Goal: Contribute content: Add original content to the website for others to see

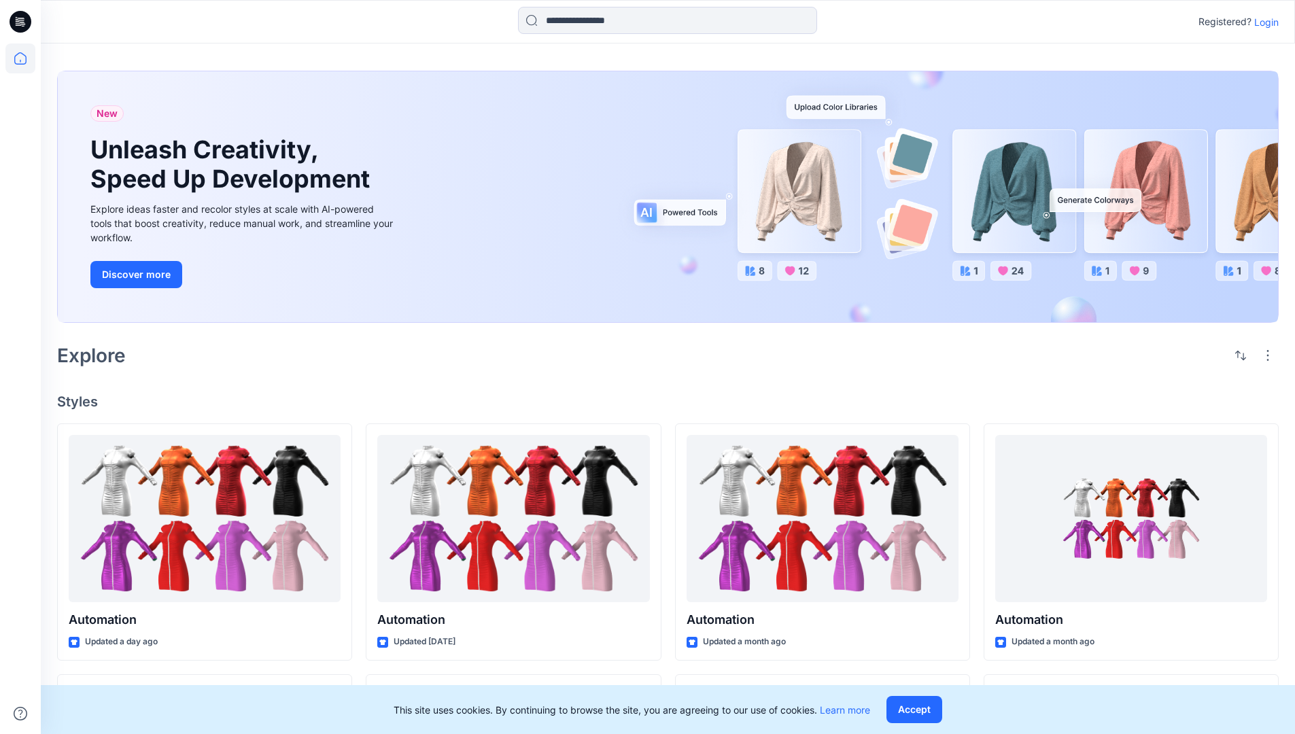
click at [1263, 22] on p "Login" at bounding box center [1266, 22] width 24 height 14
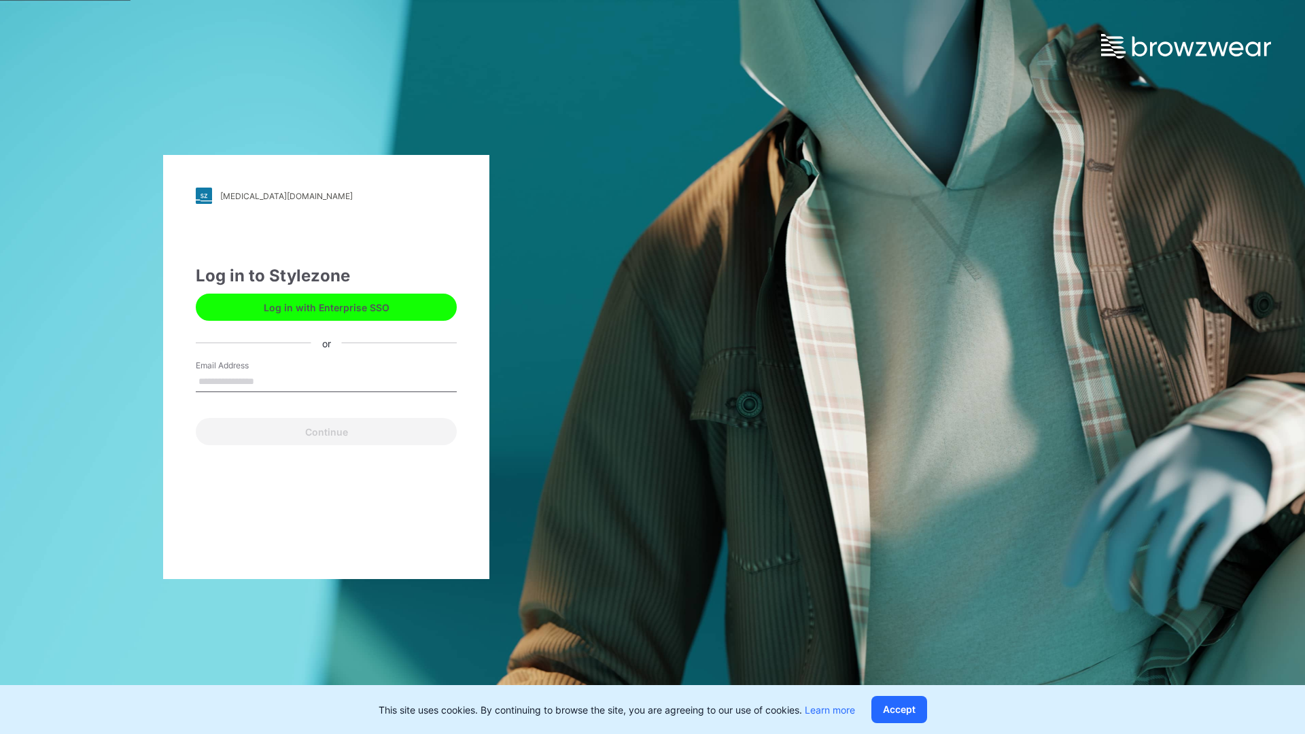
click at [268, 381] on input "Email Address" at bounding box center [326, 382] width 261 height 20
type input "**********"
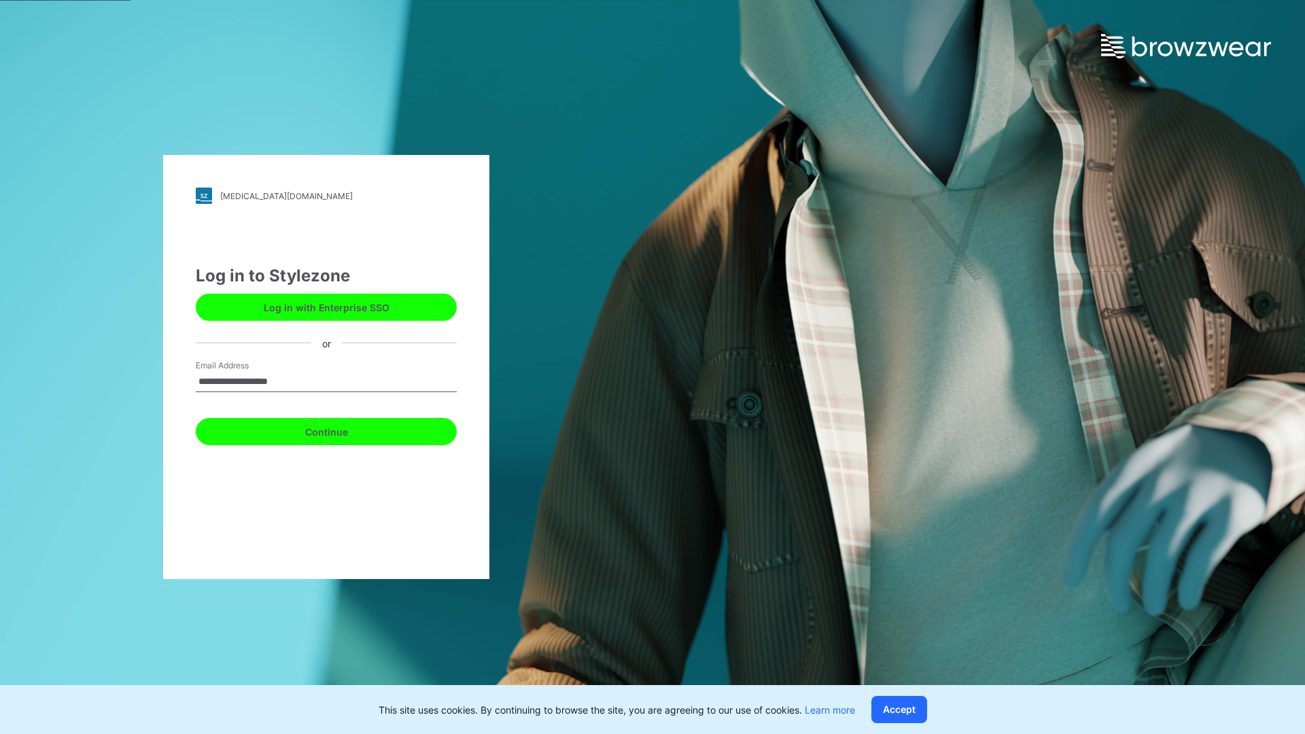
click at [341, 430] on button "Continue" at bounding box center [326, 431] width 261 height 27
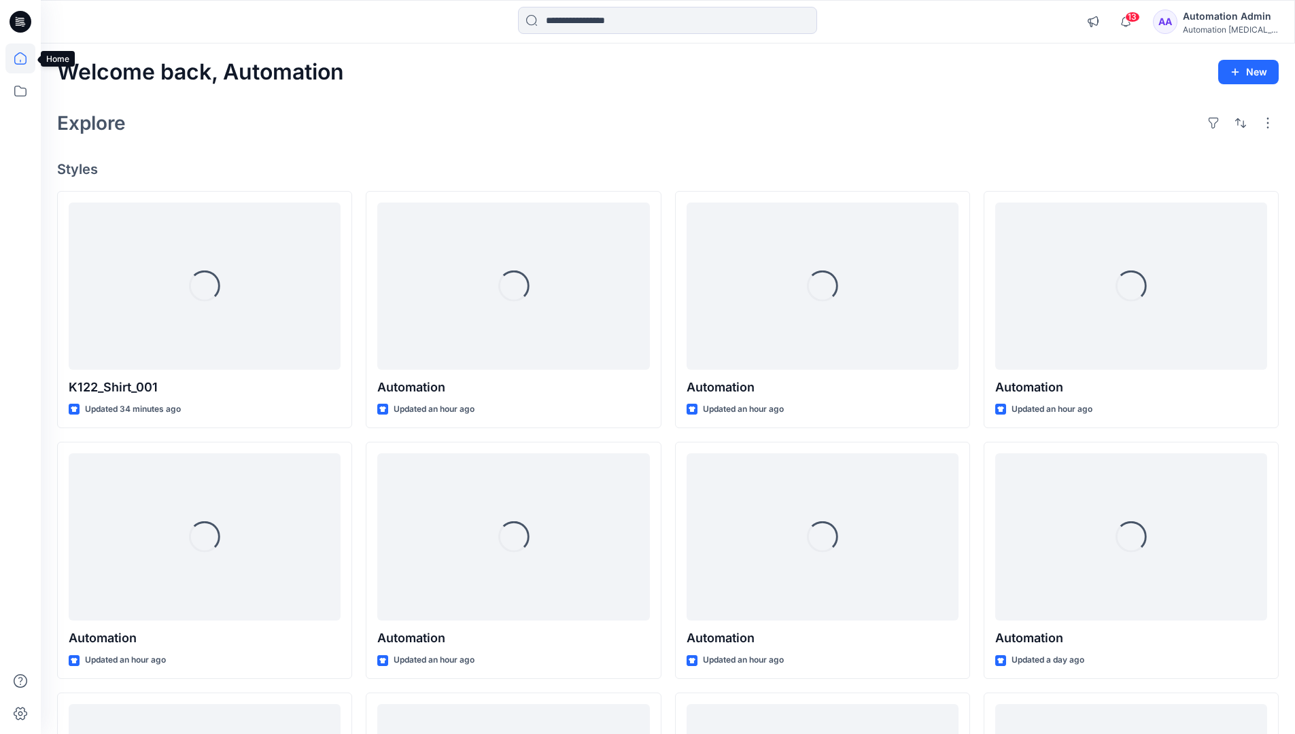
click at [26, 58] on icon at bounding box center [20, 58] width 12 height 12
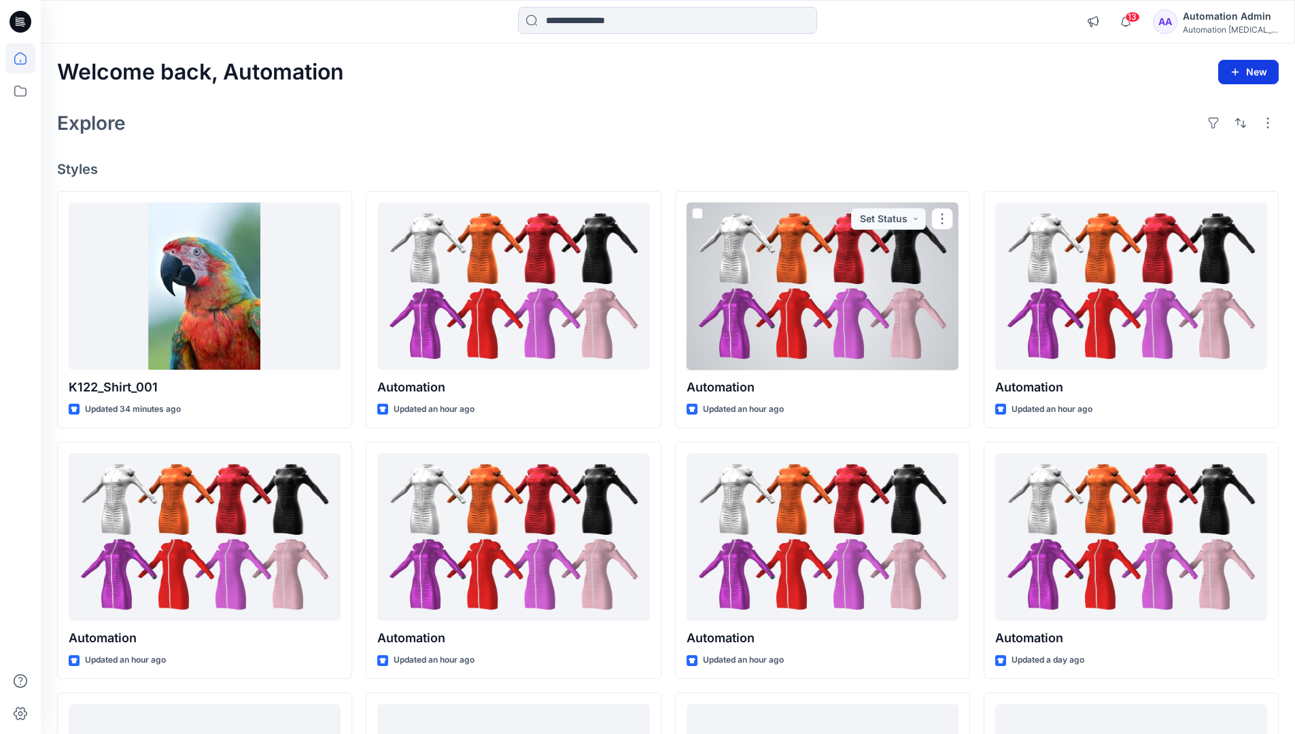
click at [1237, 75] on icon "button" at bounding box center [1235, 72] width 11 height 11
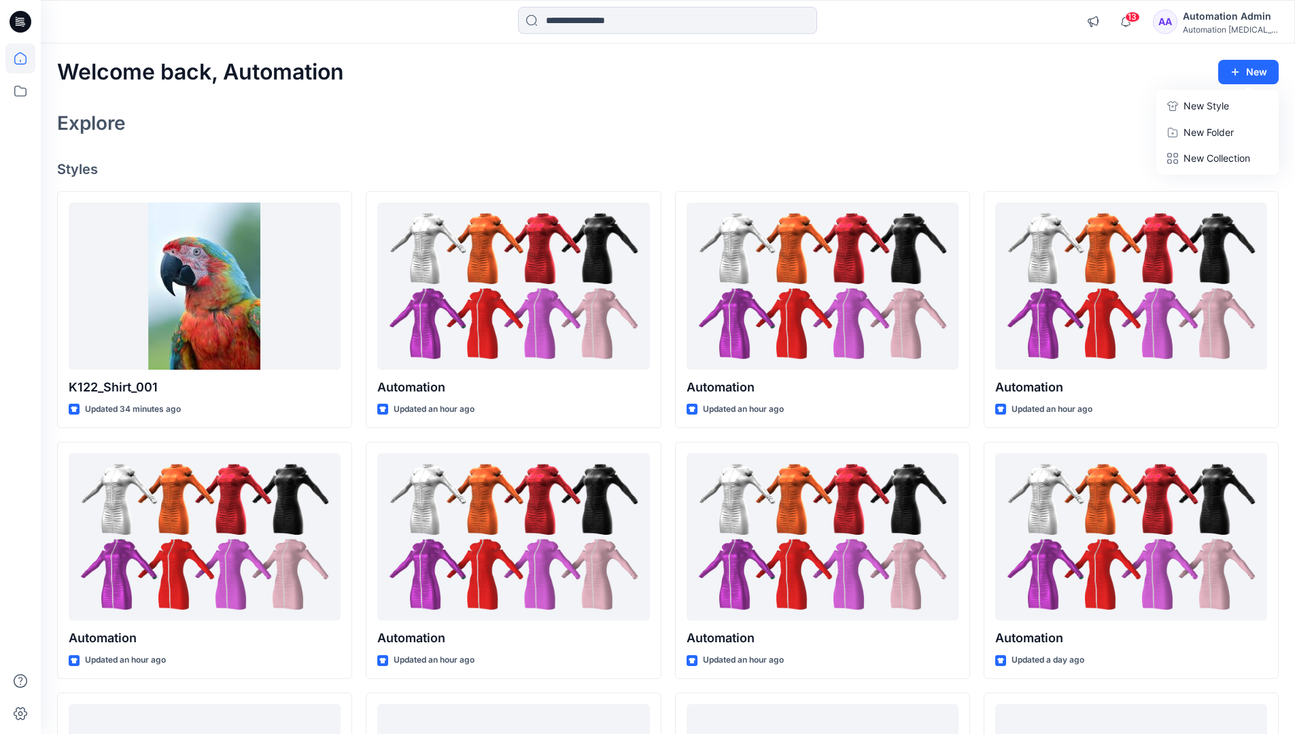
click at [1179, 107] on button "New Style" at bounding box center [1217, 105] width 117 height 27
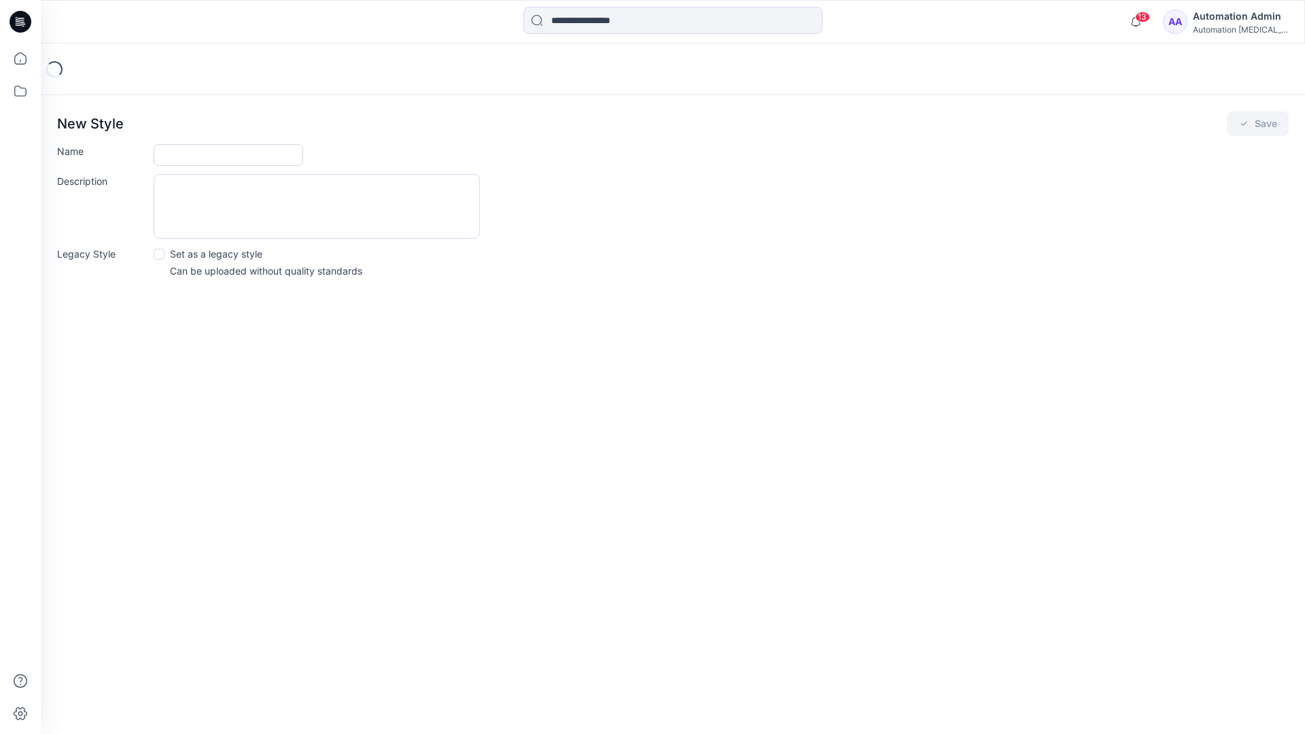
click at [181, 152] on input "Name" at bounding box center [229, 155] width 150 height 22
type input "**********"
click at [1272, 123] on button "Save" at bounding box center [1258, 123] width 62 height 24
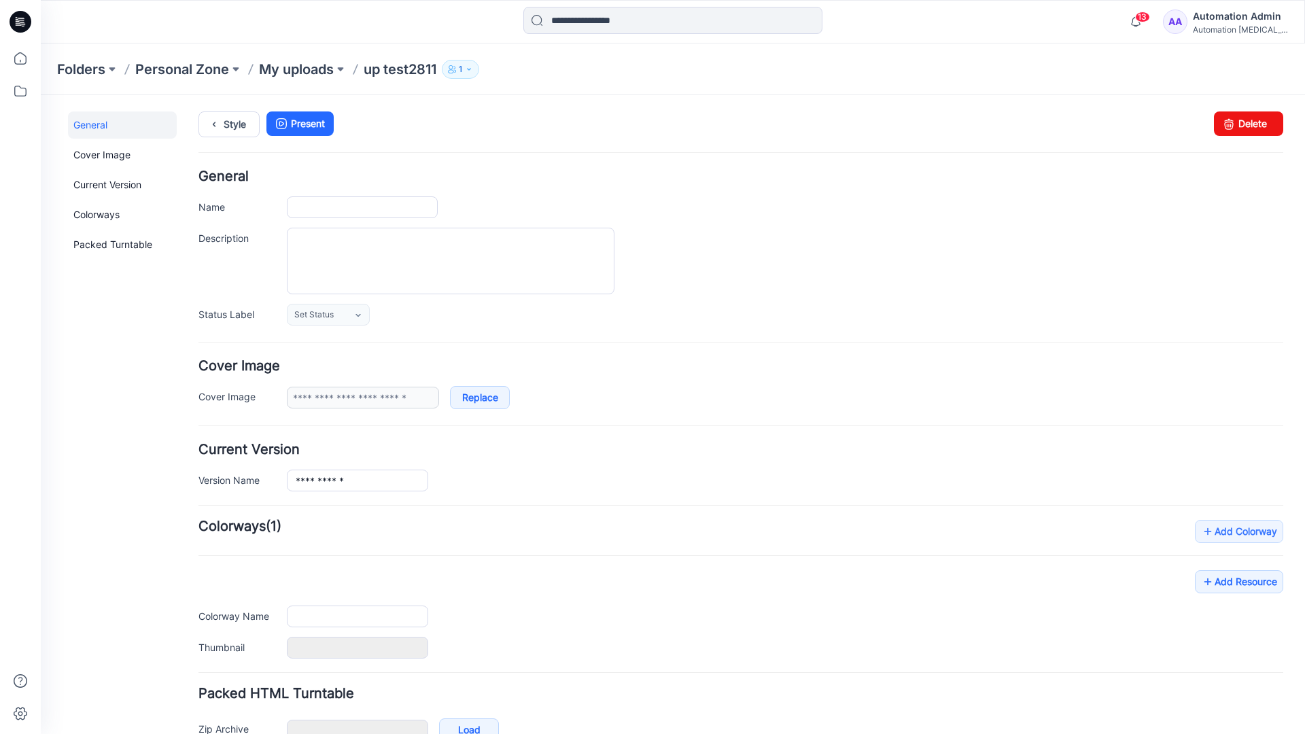
type input "**********"
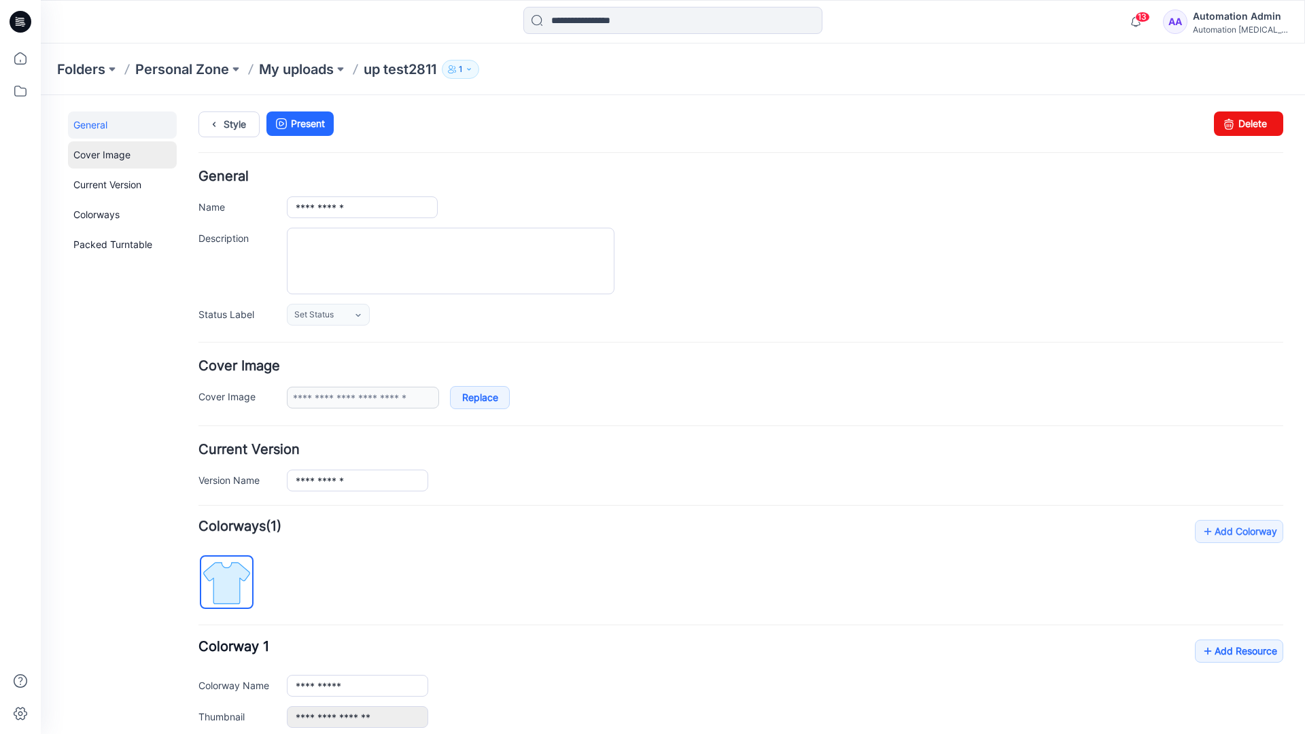
click at [100, 154] on link "Cover Image" at bounding box center [122, 154] width 109 height 27
click at [94, 181] on link "Current Version" at bounding box center [122, 184] width 109 height 27
click at [99, 213] on link "Colorways" at bounding box center [122, 214] width 109 height 27
click at [103, 245] on link "Packed Turntable" at bounding box center [122, 244] width 109 height 27
click at [1229, 128] on link "Delete" at bounding box center [1248, 123] width 69 height 24
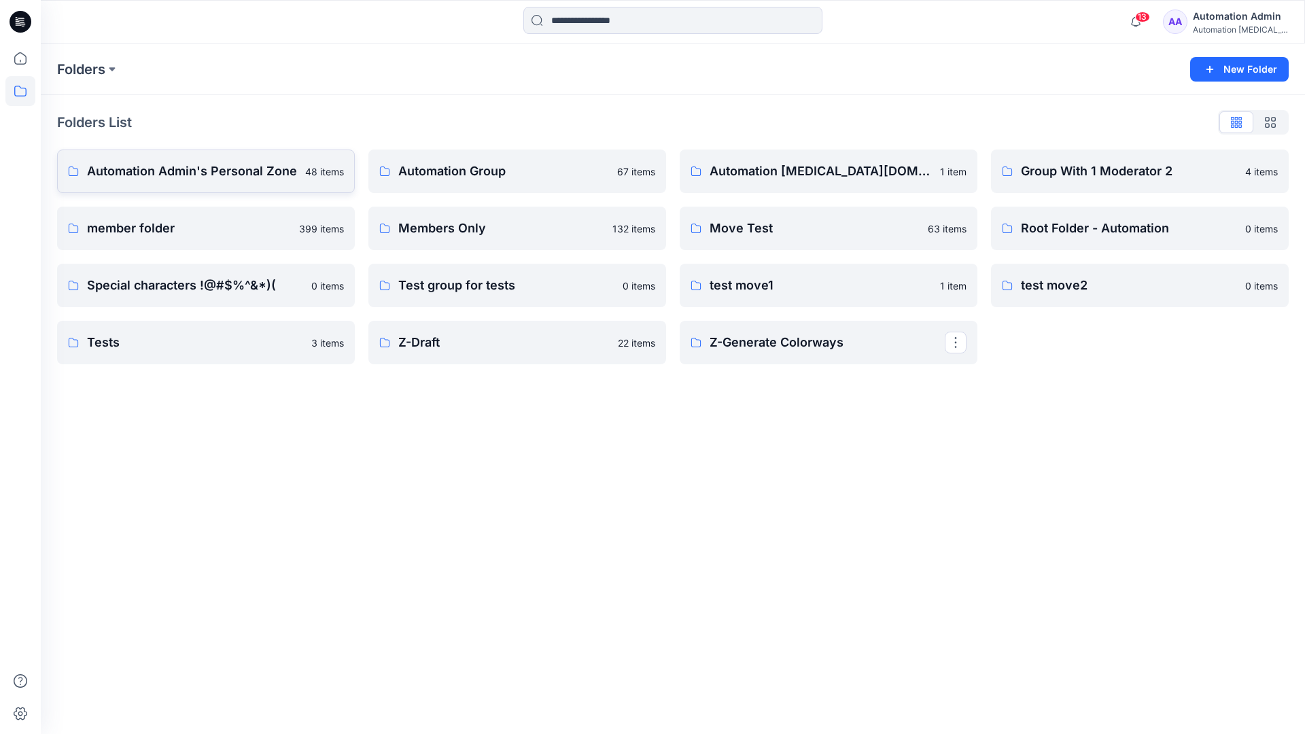
click at [217, 175] on p "Automation Admin's Personal Zone" at bounding box center [192, 171] width 210 height 19
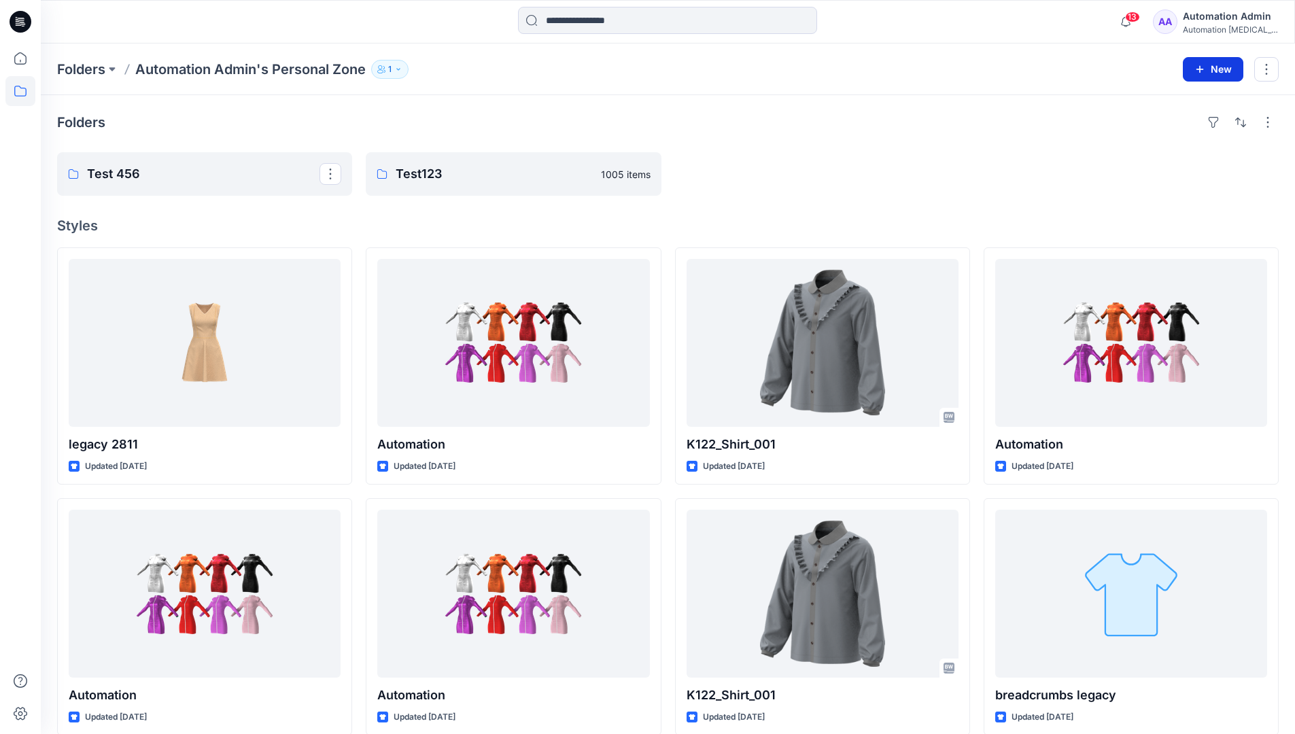
click at [1198, 67] on icon "button" at bounding box center [1199, 69] width 11 height 11
click at [1185, 101] on p "New Style" at bounding box center [1171, 103] width 46 height 16
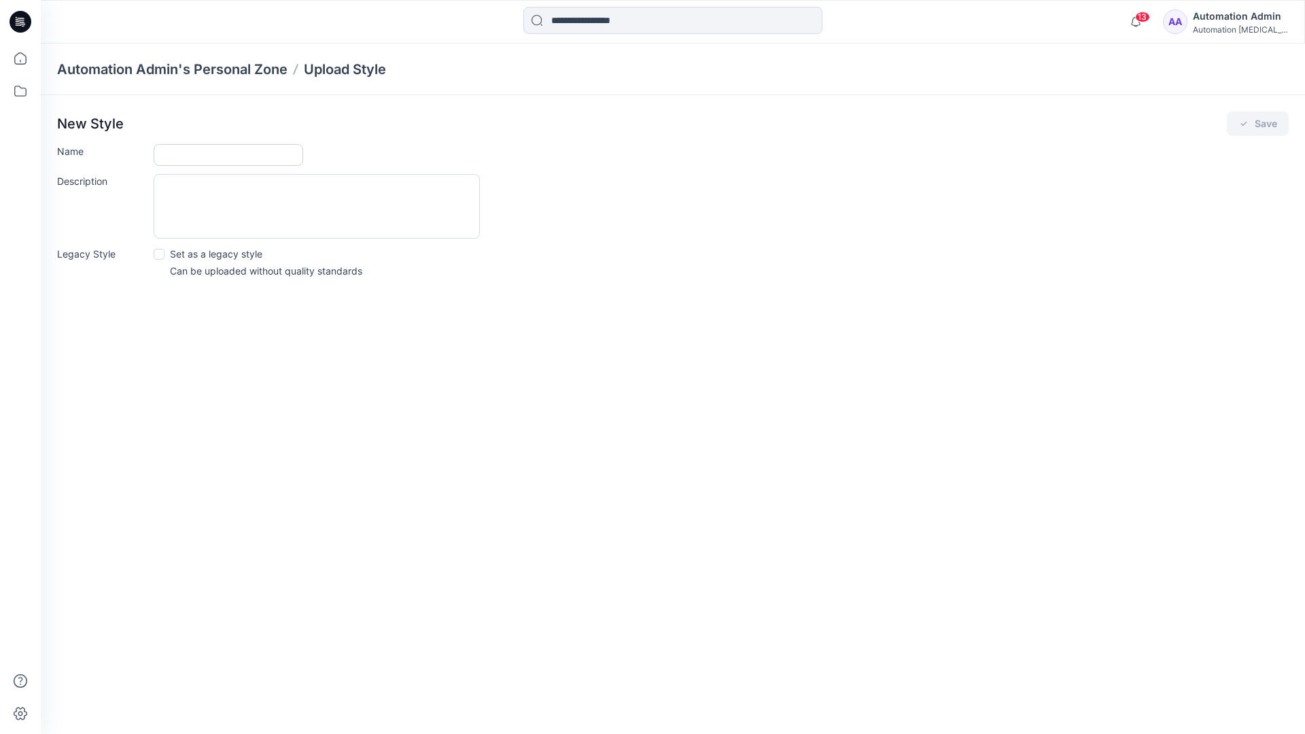
click at [180, 152] on input "Name" at bounding box center [229, 155] width 150 height 22
type input "**********"
click at [160, 253] on span at bounding box center [159, 254] width 11 height 11
click at [1262, 126] on button "Save" at bounding box center [1258, 123] width 62 height 24
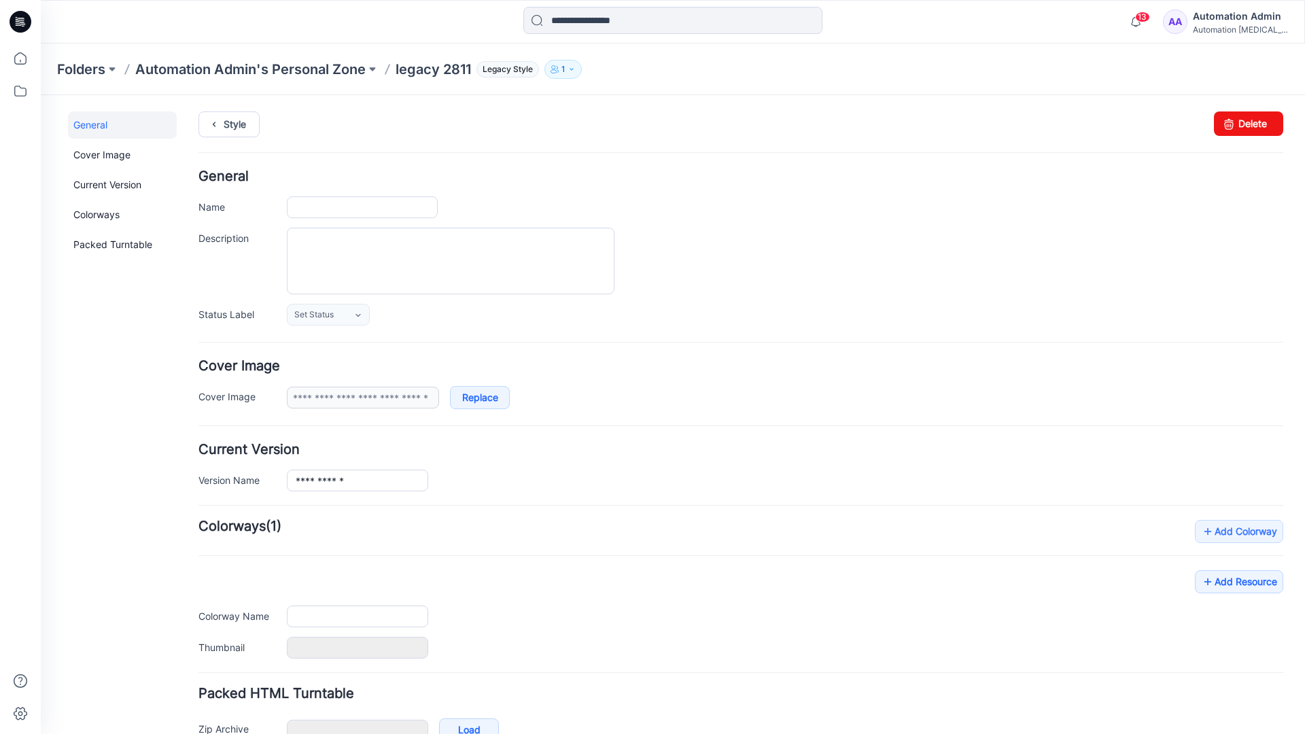
type input "**********"
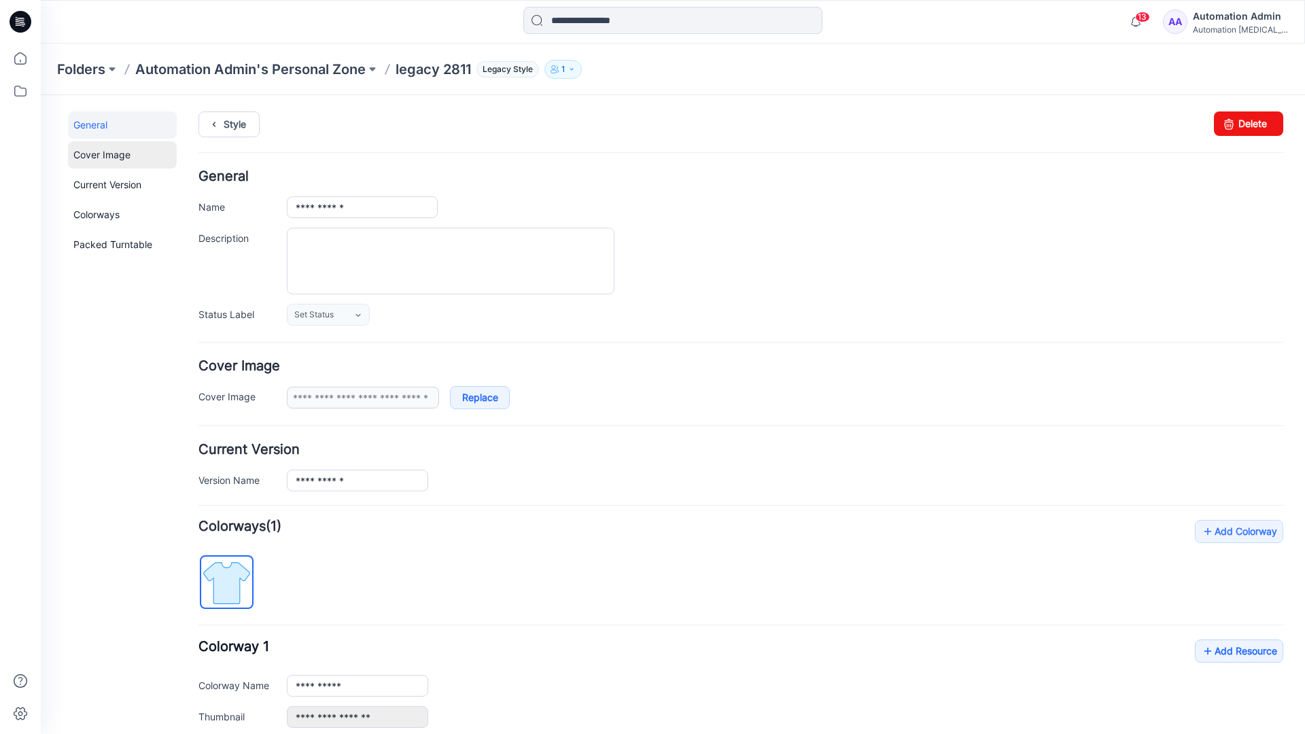
click at [103, 155] on link "Cover Image" at bounding box center [122, 154] width 109 height 27
click at [103, 189] on link "Current Version" at bounding box center [122, 184] width 109 height 27
click at [100, 213] on link "Colorways" at bounding box center [122, 214] width 109 height 27
click at [108, 245] on link "Packed Turntable" at bounding box center [122, 244] width 109 height 27
click at [1233, 122] on link "Delete" at bounding box center [1248, 123] width 69 height 24
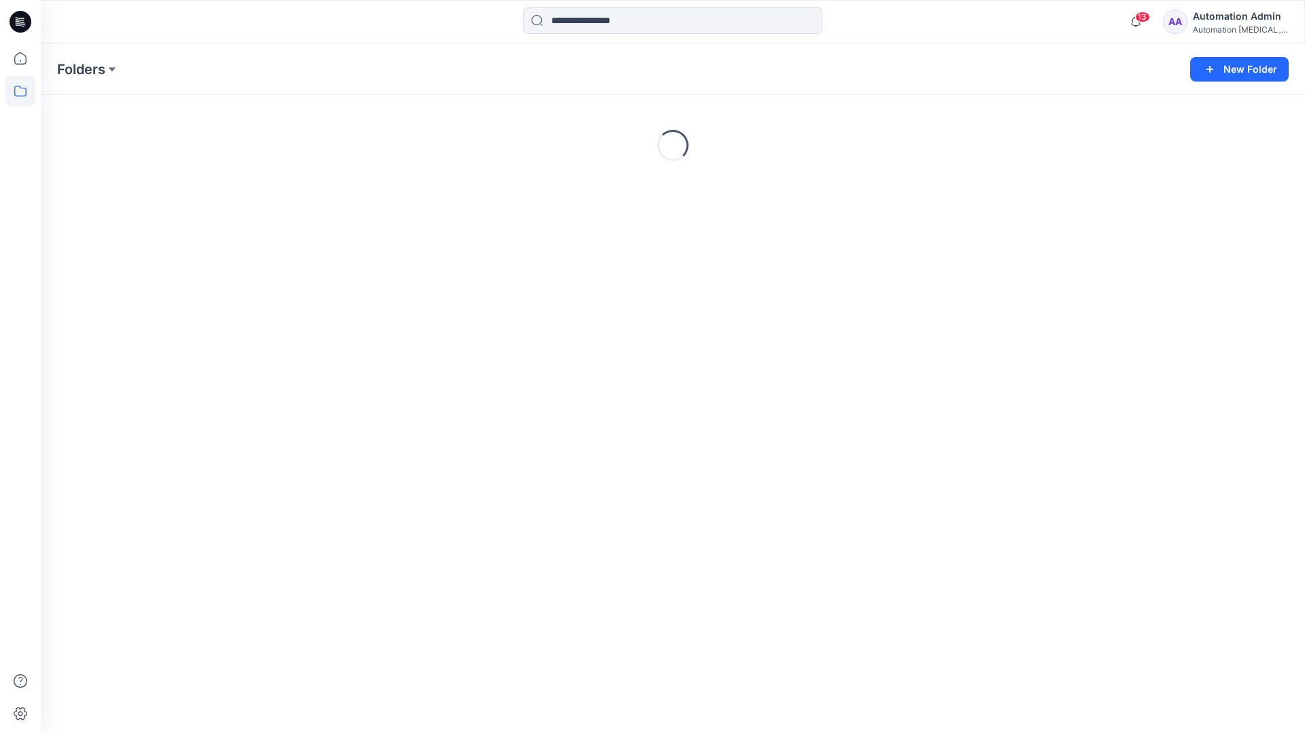
click at [1234, 29] on div "Automation [MEDICAL_DATA]..." at bounding box center [1240, 29] width 95 height 10
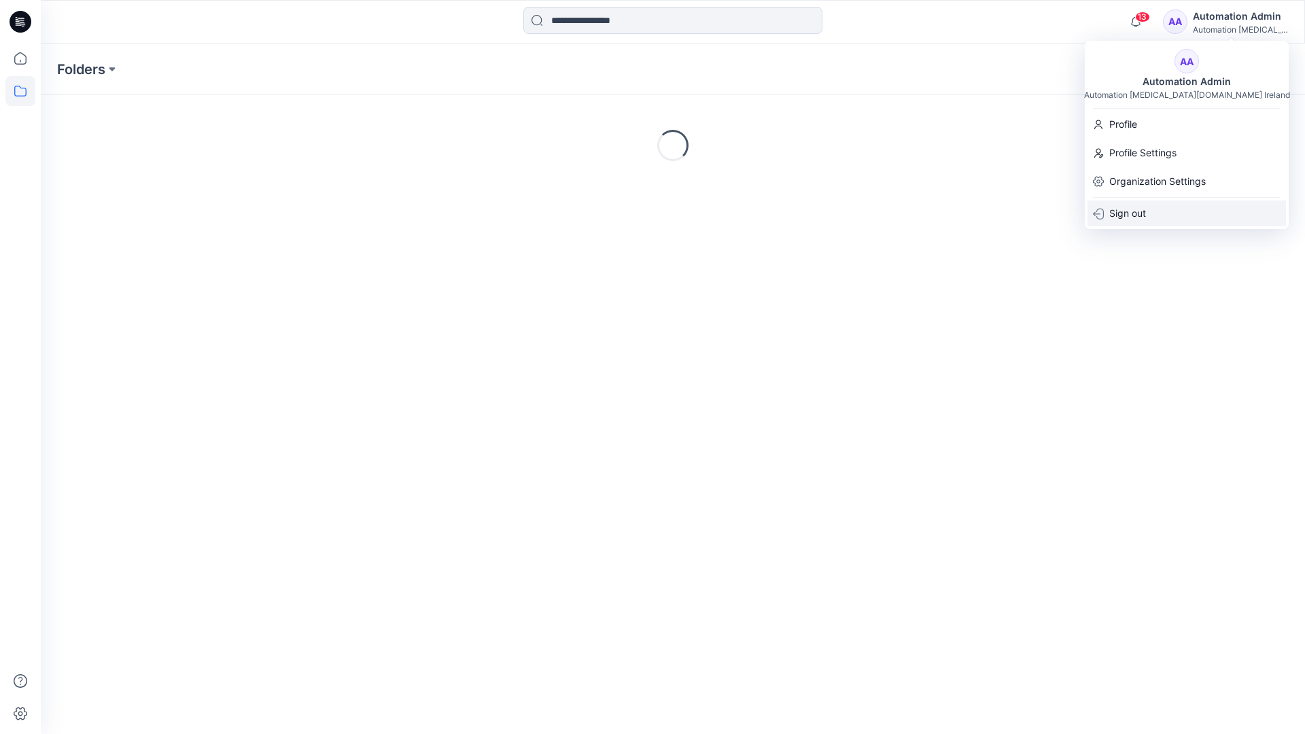
click at [1134, 211] on p "Sign out" at bounding box center [1127, 214] width 37 height 26
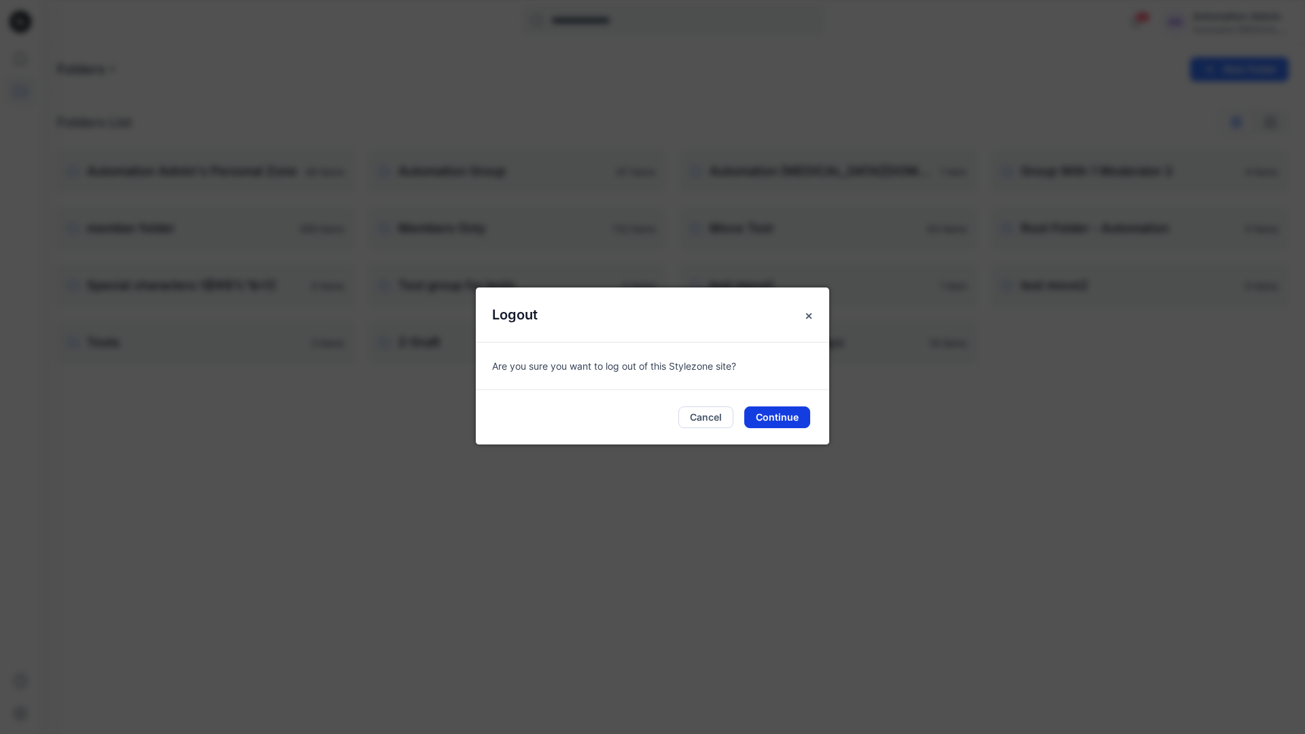
click at [791, 413] on button "Continue" at bounding box center [777, 417] width 66 height 22
